Goal: Task Accomplishment & Management: Use online tool/utility

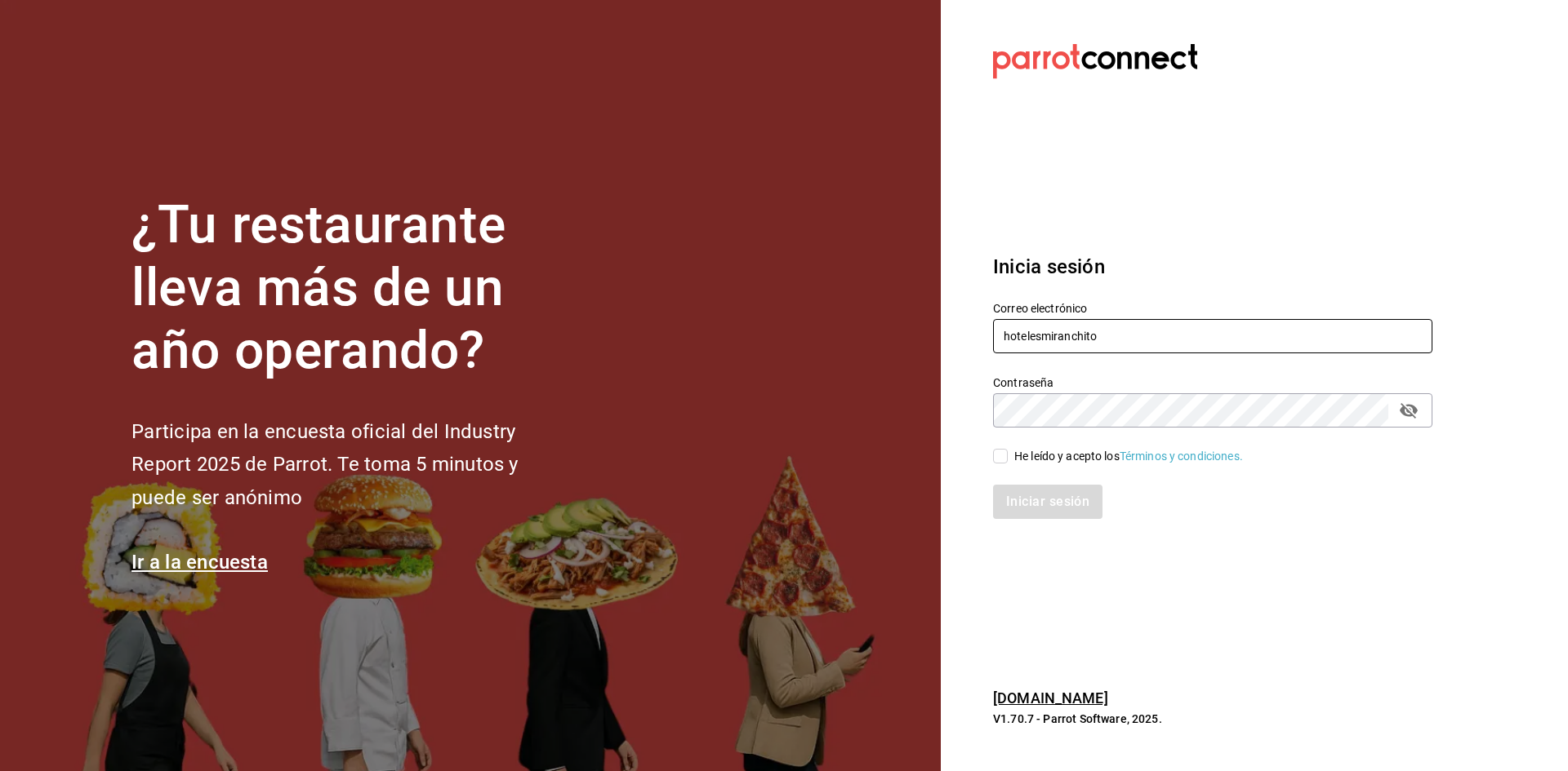
click at [1130, 338] on input "hotelesmiranchito" at bounding box center [1212, 335] width 439 height 34
type input "[EMAIL_ADDRESS][DOMAIN_NAME]"
click at [1083, 457] on div "He leído y acepto los Términos y condiciones." at bounding box center [1129, 457] width 228 height 17
click at [1008, 457] on input "He leído y acepto los Términos y condiciones." at bounding box center [1000, 456] width 15 height 15
checkbox input "true"
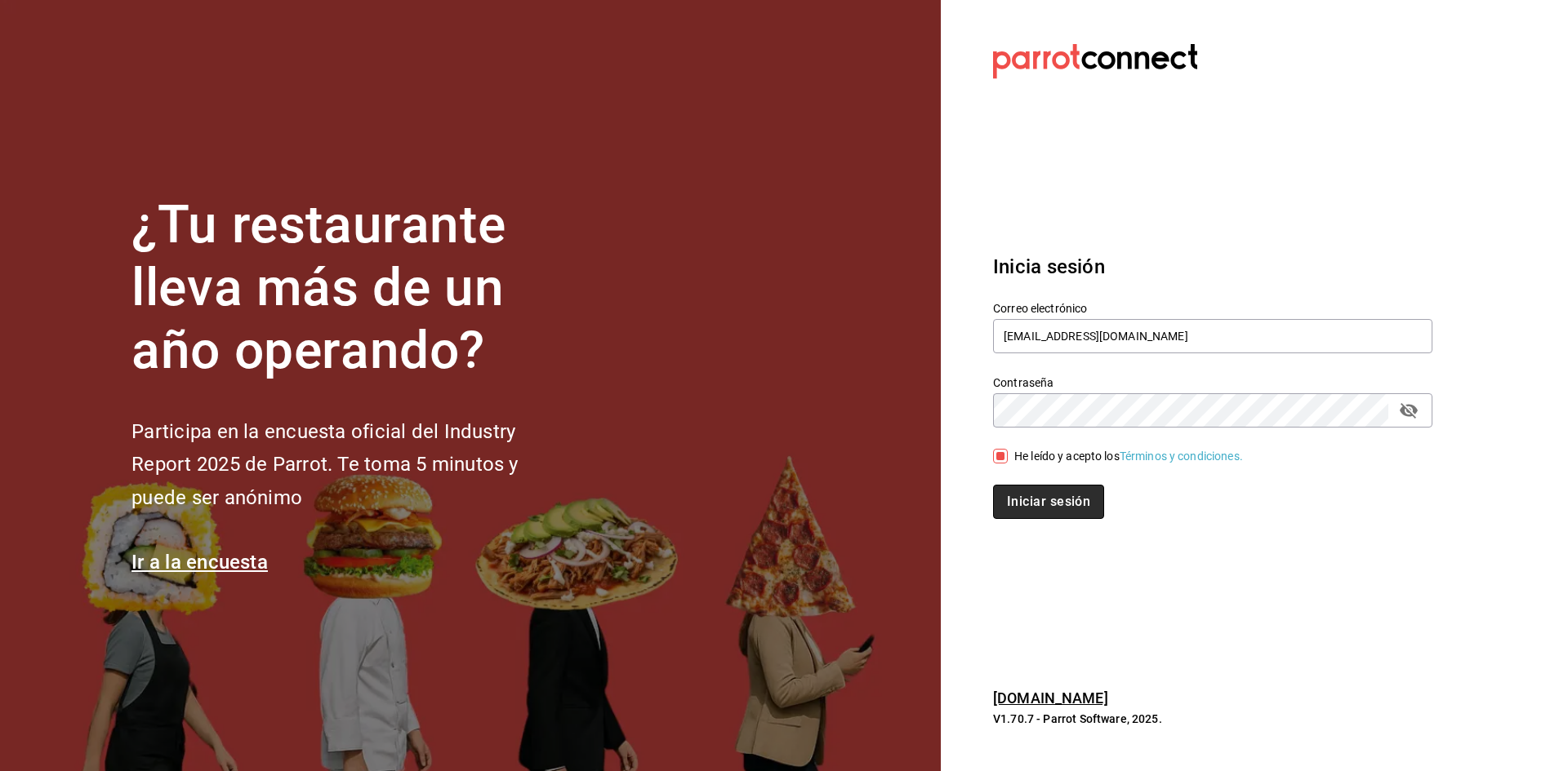
click at [1067, 504] on button "Iniciar sesión" at bounding box center [1048, 502] width 111 height 34
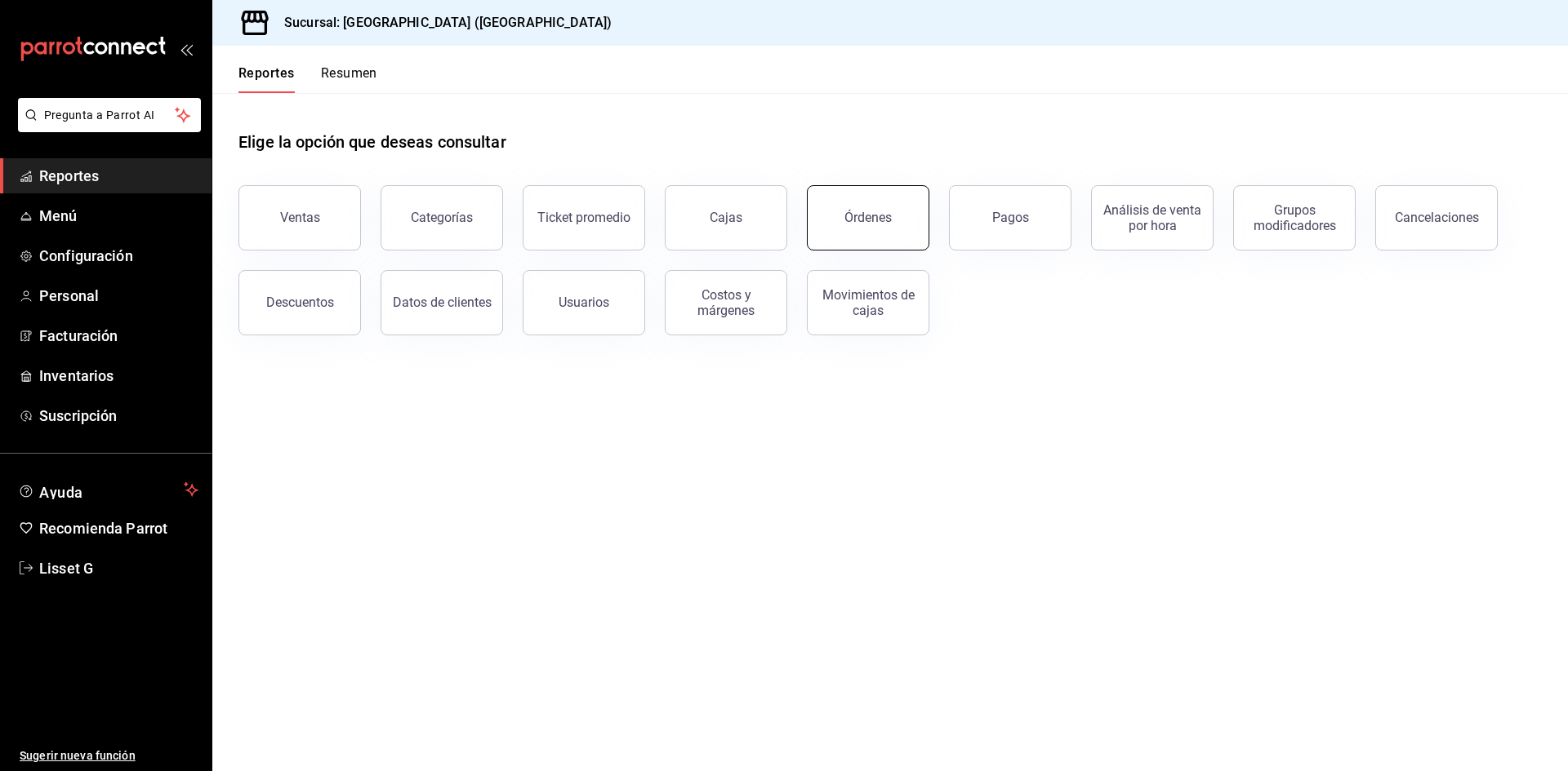
click at [897, 205] on button "Órdenes" at bounding box center [868, 218] width 123 height 65
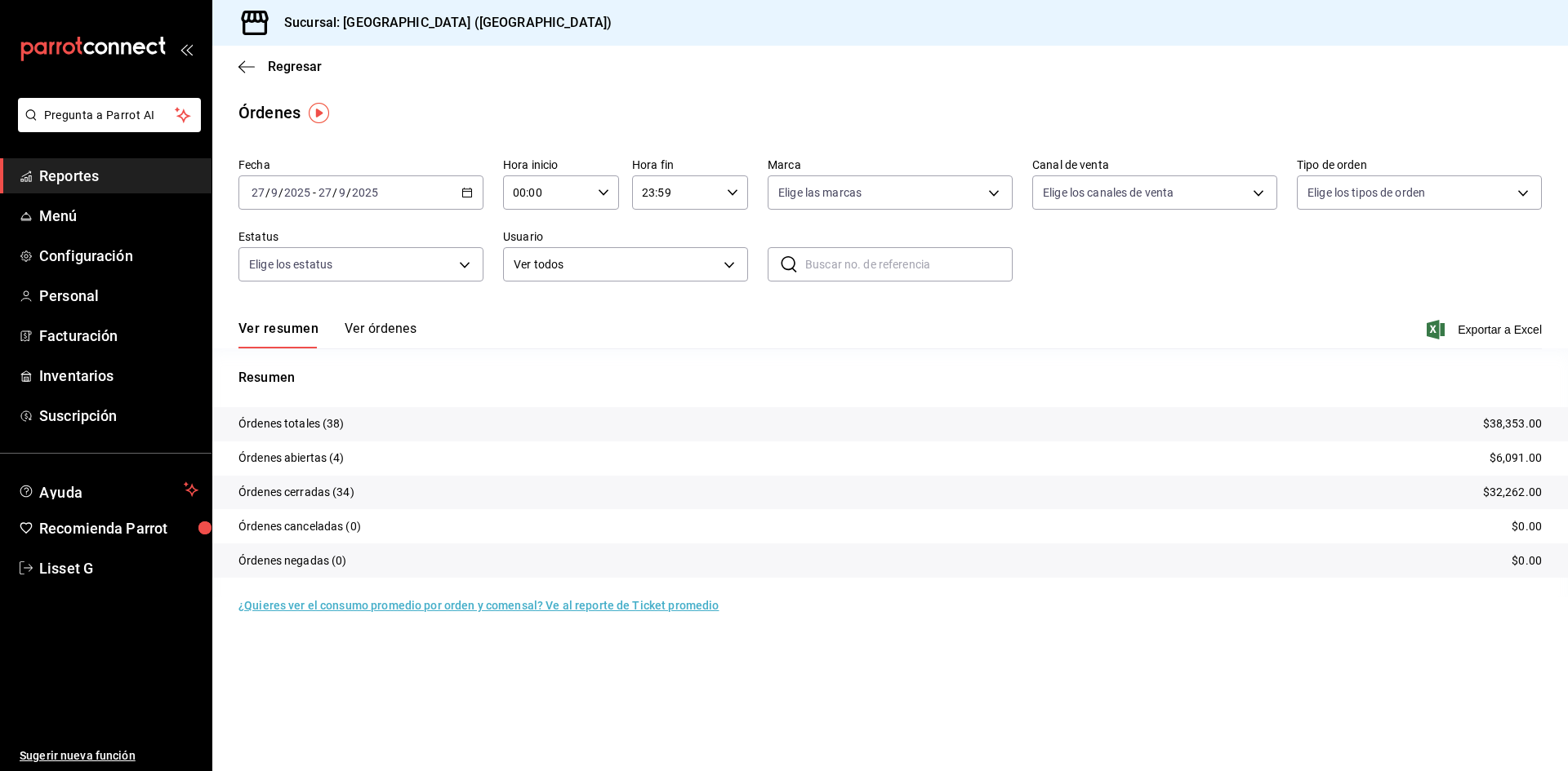
click at [315, 190] on span "-" at bounding box center [315, 193] width 3 height 13
click at [293, 279] on span "Ayer" at bounding box center [316, 279] width 126 height 17
